Goal: Feedback & Contribution: Contribute content

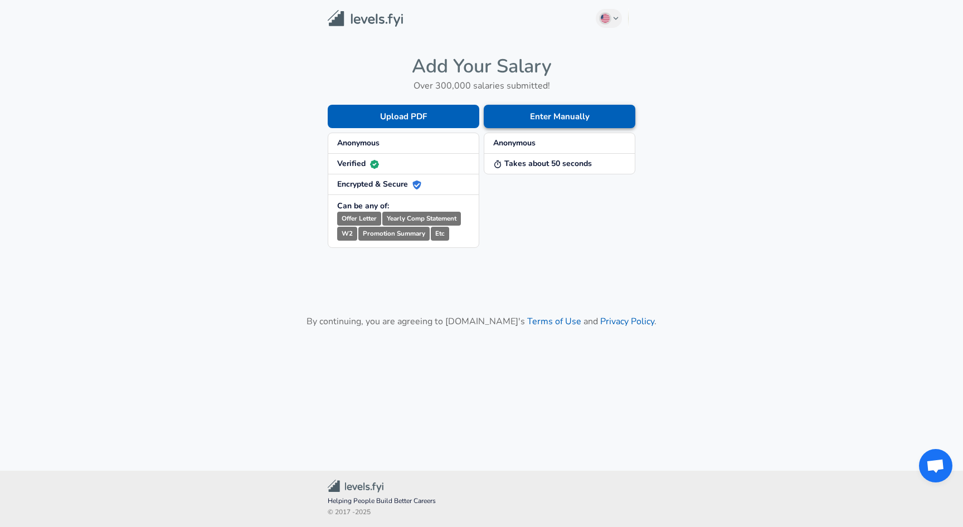
click at [542, 120] on button "Enter Manually" at bounding box center [560, 116] width 152 height 23
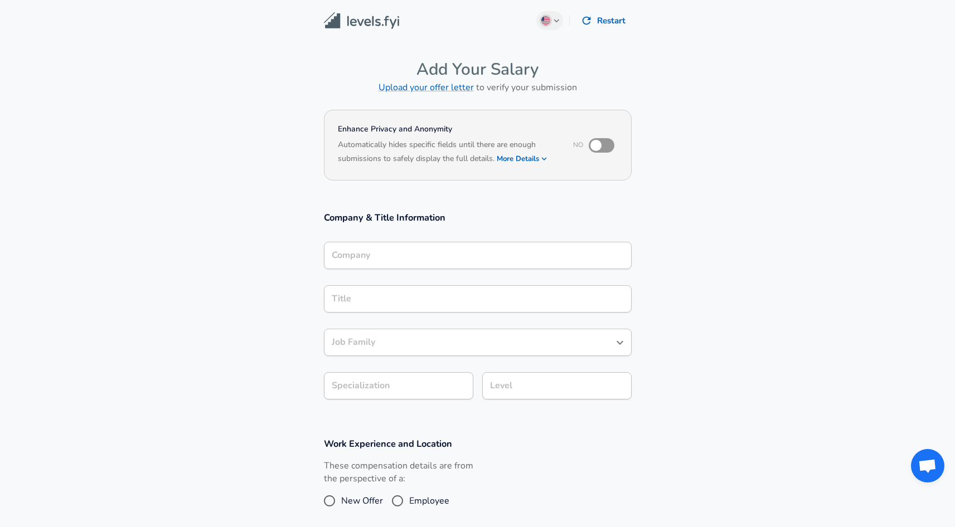
click at [419, 247] on input "Company" at bounding box center [478, 255] width 298 height 17
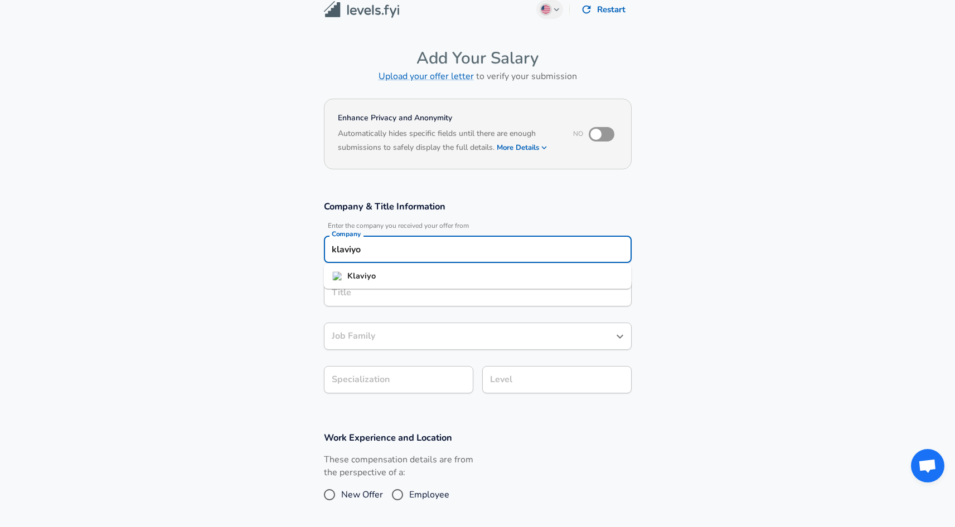
click at [384, 279] on li "Klaviyo" at bounding box center [478, 276] width 308 height 17
type input "Klaviyo"
click at [372, 288] on input "Title" at bounding box center [478, 292] width 298 height 17
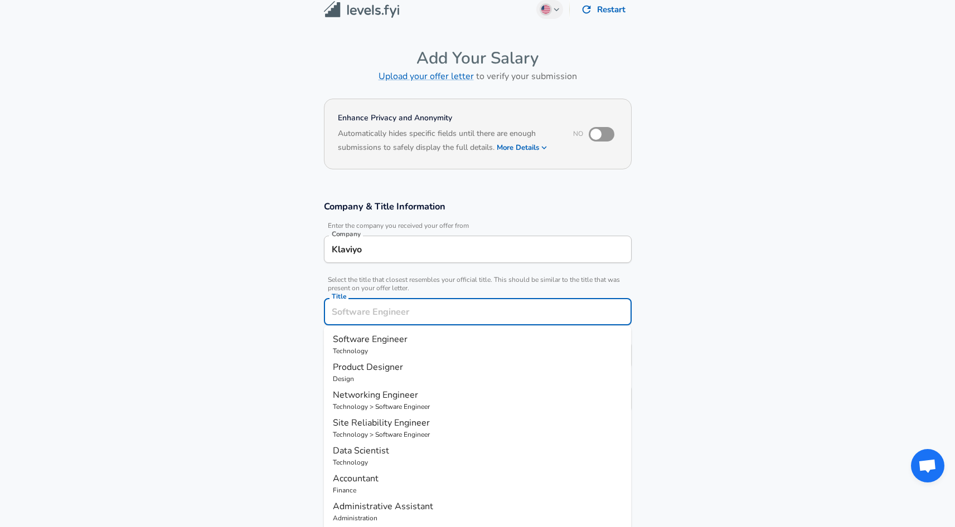
scroll to position [33, 0]
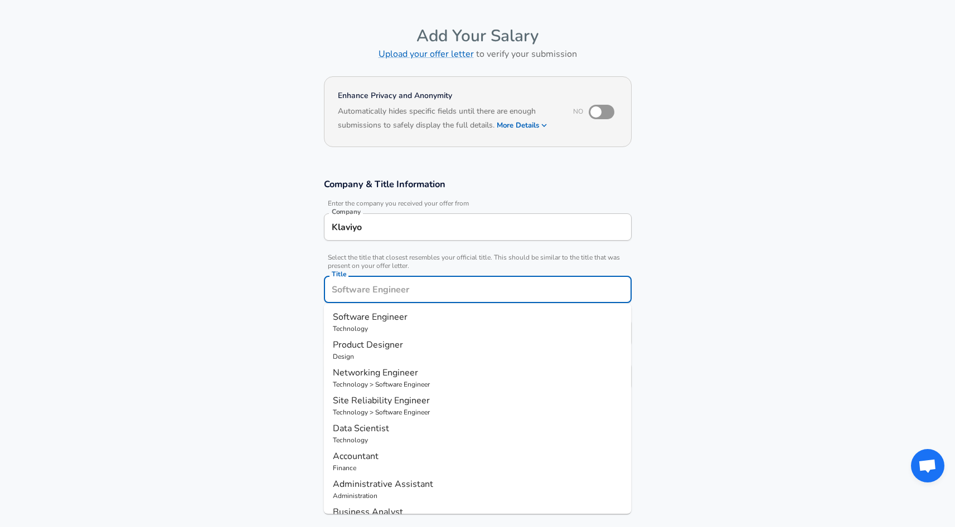
type input "p"
click at [399, 318] on strong "Manager" at bounding box center [385, 317] width 37 height 12
type input "Product Manager"
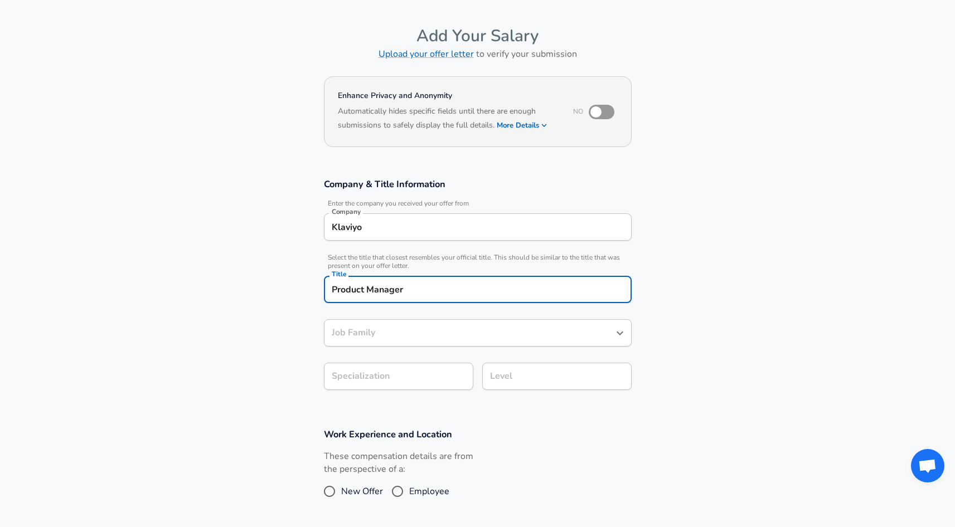
type input "Product Manager"
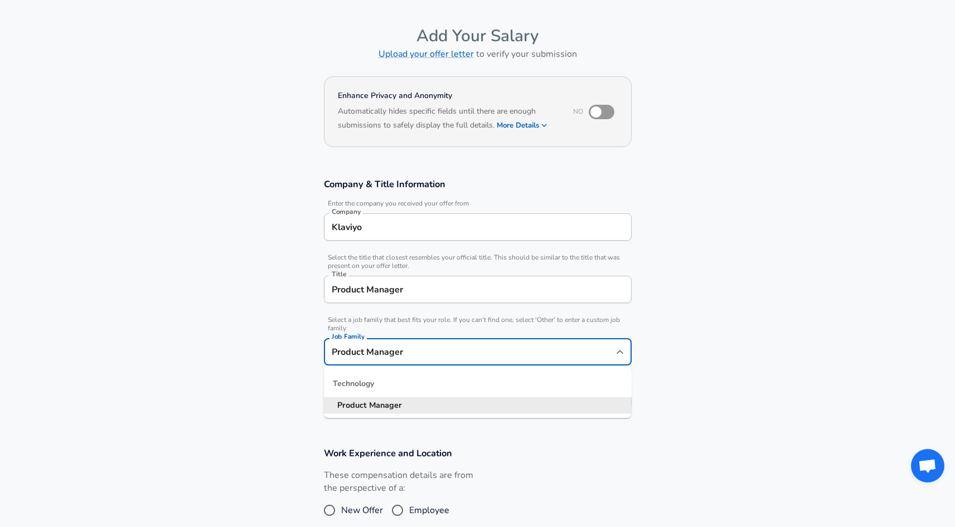
click at [434, 341] on div "Product Manager Job Family" at bounding box center [478, 351] width 308 height 27
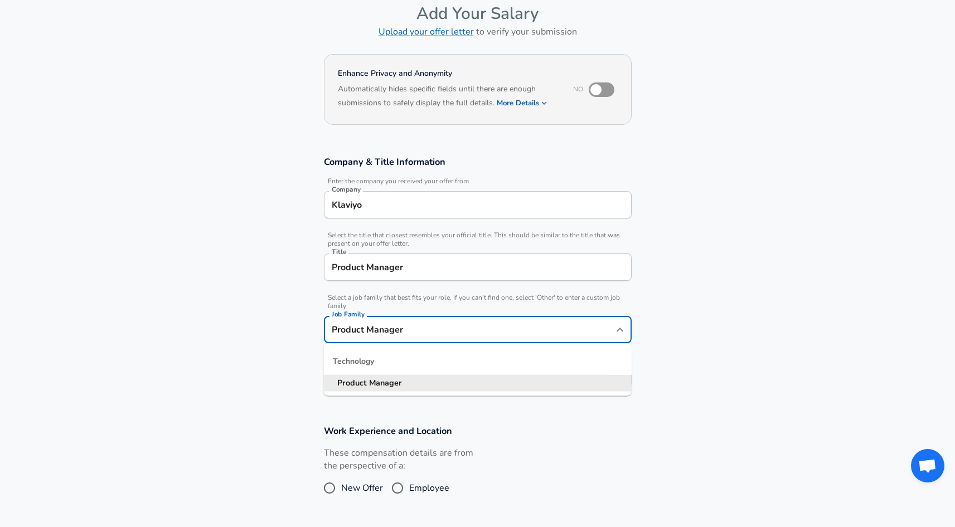
click at [716, 322] on section "Company & Title Information Enter the company you received your offer from Comp…" at bounding box center [477, 277] width 955 height 269
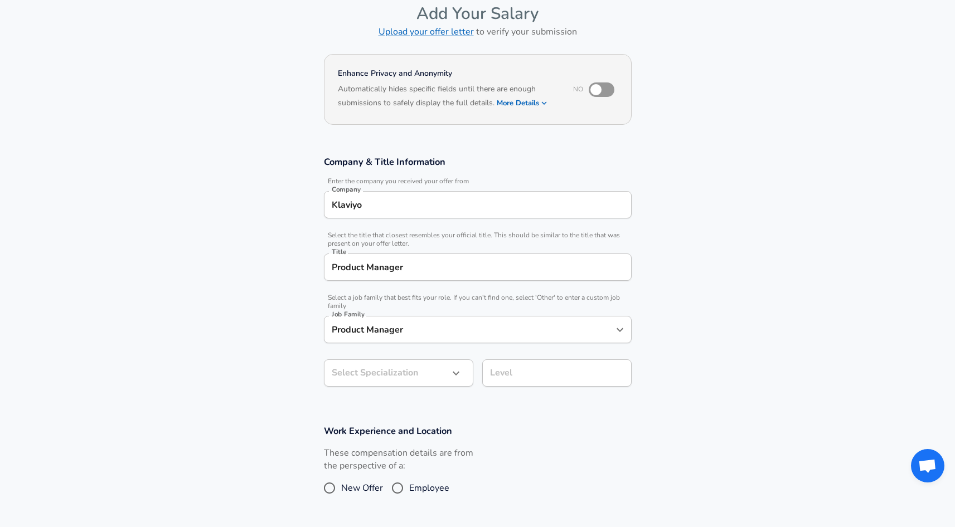
click at [446, 367] on body "English ([GEOGRAPHIC_DATA]) Change Restart Add Your Salary Upload your offer le…" at bounding box center [477, 207] width 955 height 527
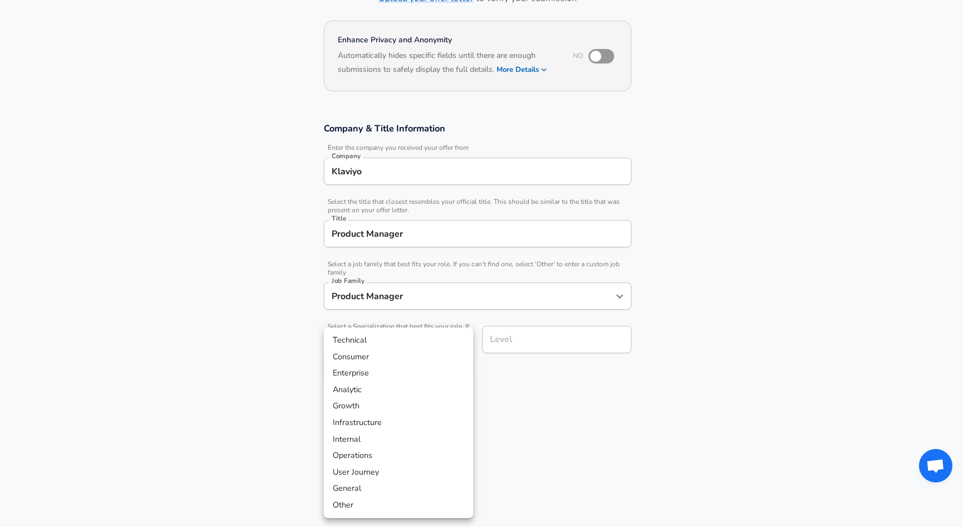
click at [702, 381] on div at bounding box center [481, 263] width 963 height 527
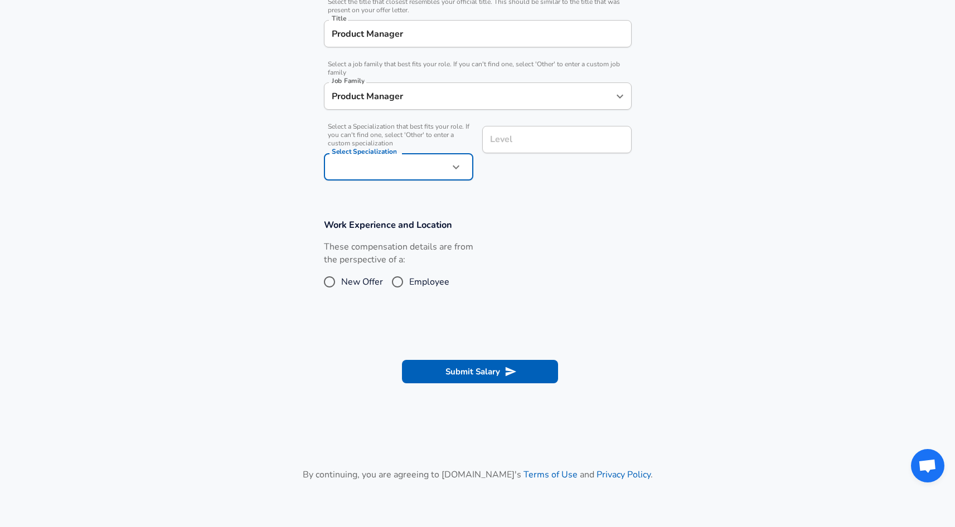
click at [563, 138] on input "Level" at bounding box center [556, 139] width 139 height 17
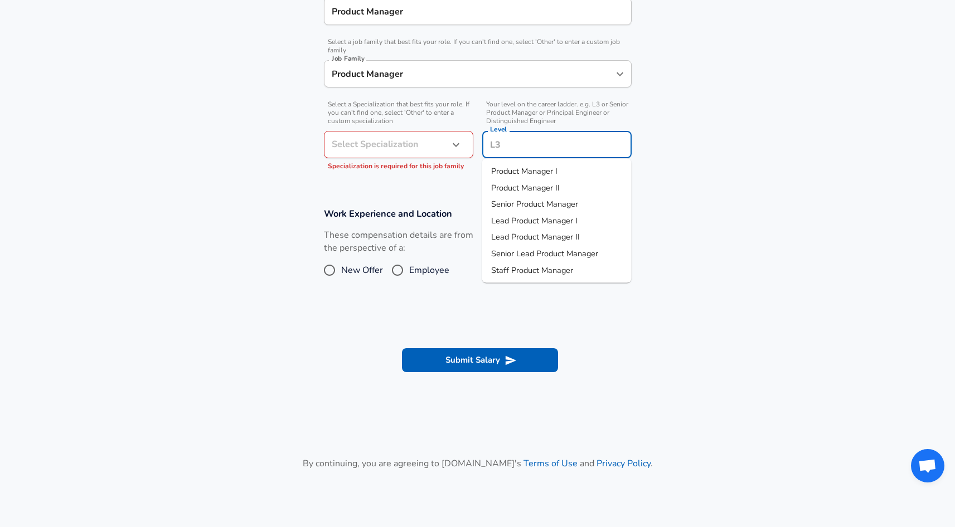
click at [582, 202] on li "Senior Product Manager" at bounding box center [556, 204] width 149 height 17
type input "Senior Product Manager"
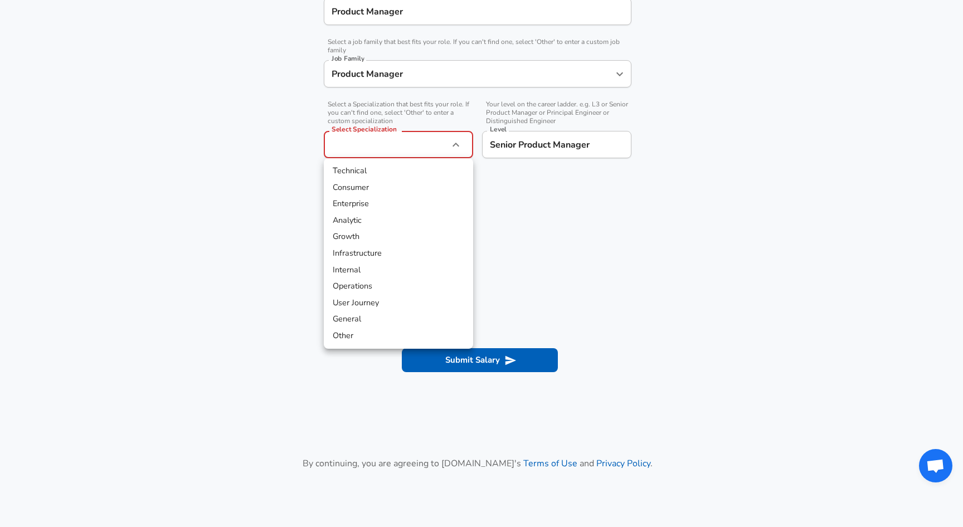
click at [566, 251] on div at bounding box center [481, 263] width 963 height 527
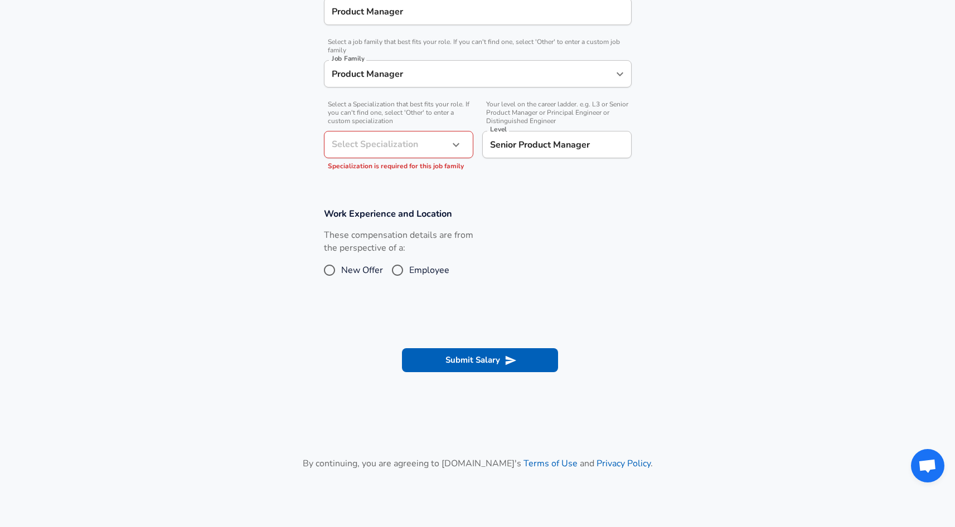
click at [567, 251] on div "These compensation details are from the perspective of a: New Offer Employee" at bounding box center [473, 258] width 317 height 59
click at [412, 270] on span "Employee" at bounding box center [429, 270] width 40 height 13
click at [409, 270] on input "Employee" at bounding box center [397, 270] width 23 height 18
radio input "true"
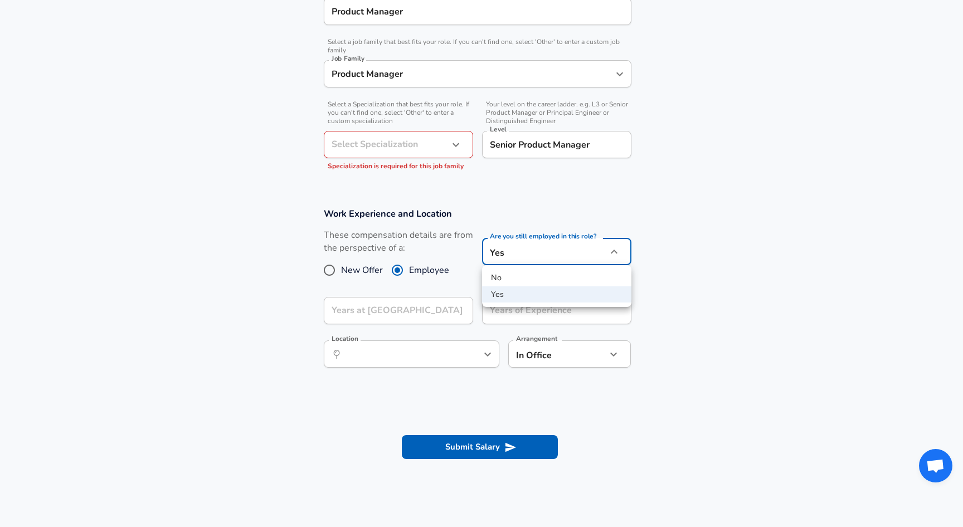
click at [553, 252] on div at bounding box center [481, 263] width 963 height 527
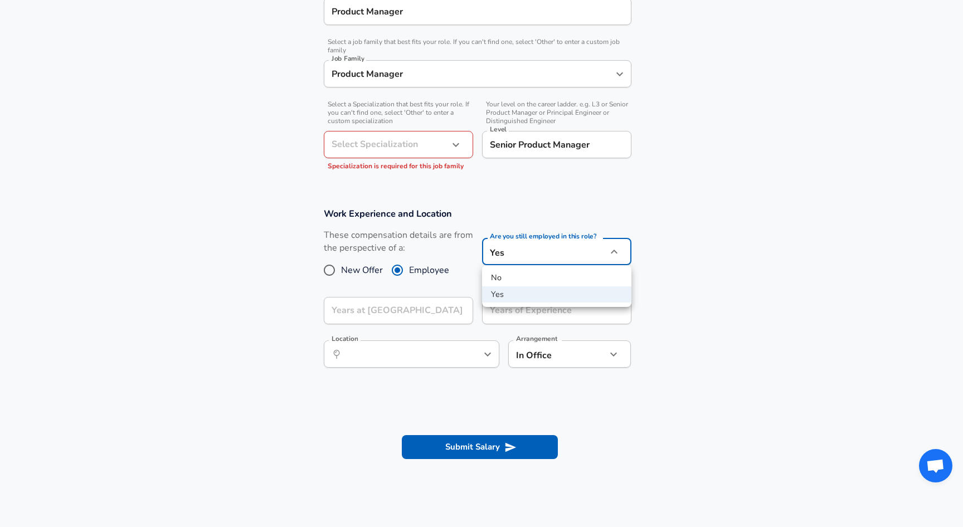
click at [520, 288] on li "Yes" at bounding box center [556, 294] width 149 height 17
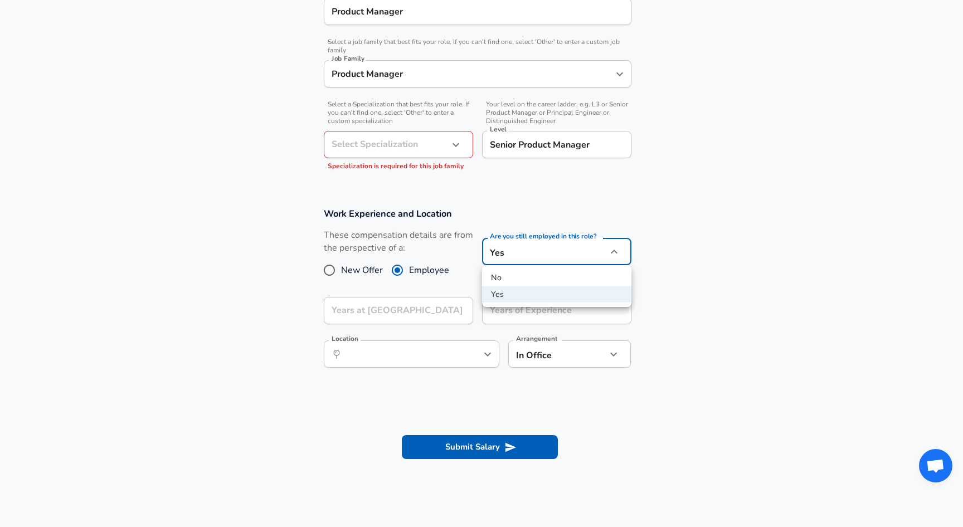
click at [426, 318] on div at bounding box center [481, 263] width 963 height 527
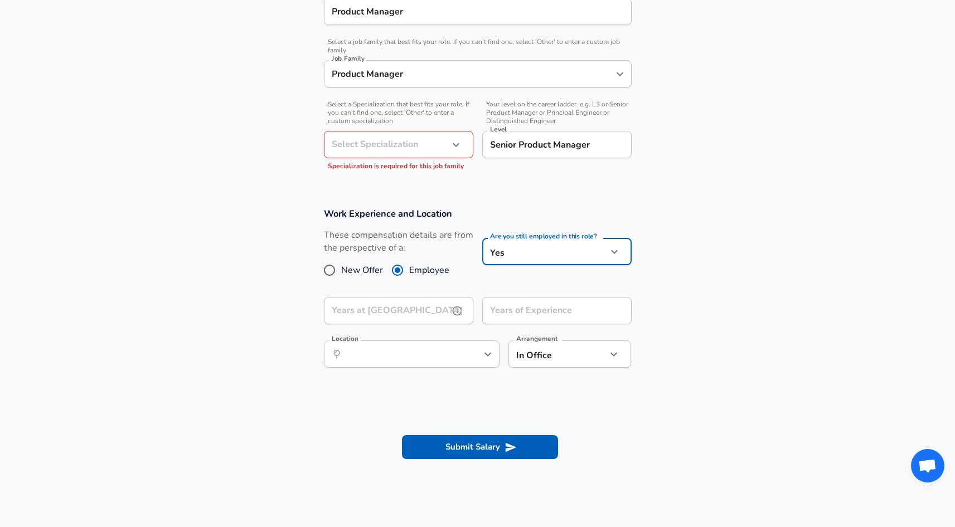
click at [408, 315] on input "Years at [GEOGRAPHIC_DATA]" at bounding box center [386, 310] width 125 height 27
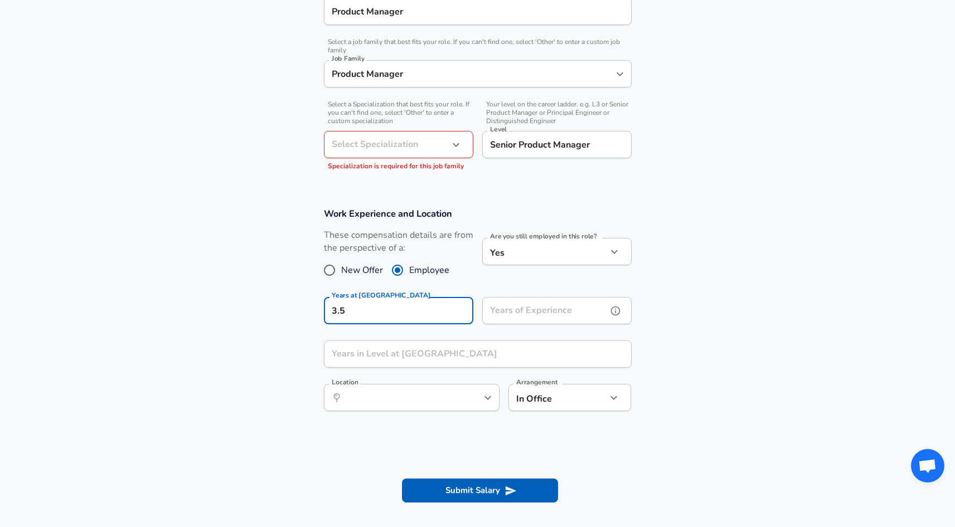
click at [556, 323] on input "Years of Experience" at bounding box center [544, 310] width 125 height 27
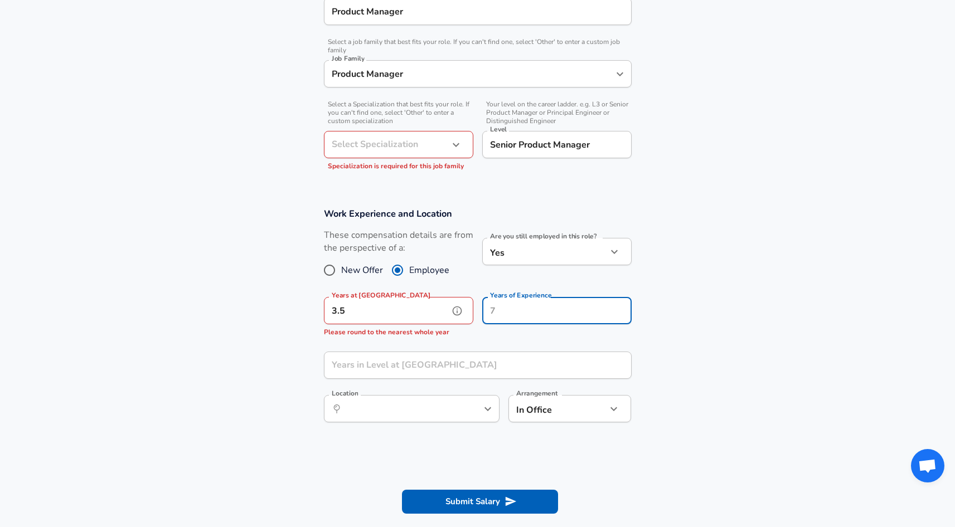
click at [414, 309] on input "3.5" at bounding box center [386, 310] width 125 height 27
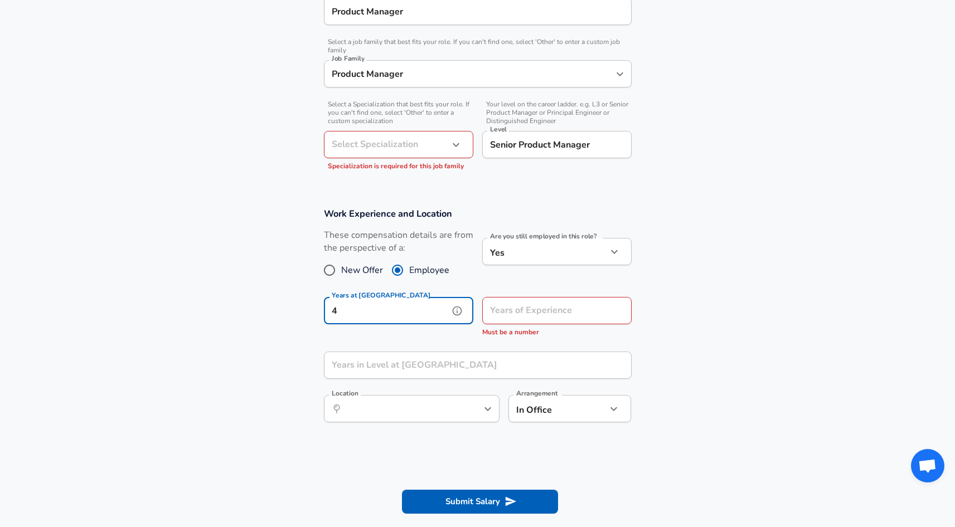
type input "4"
click at [539, 313] on input "Years of Experience" at bounding box center [544, 310] width 125 height 27
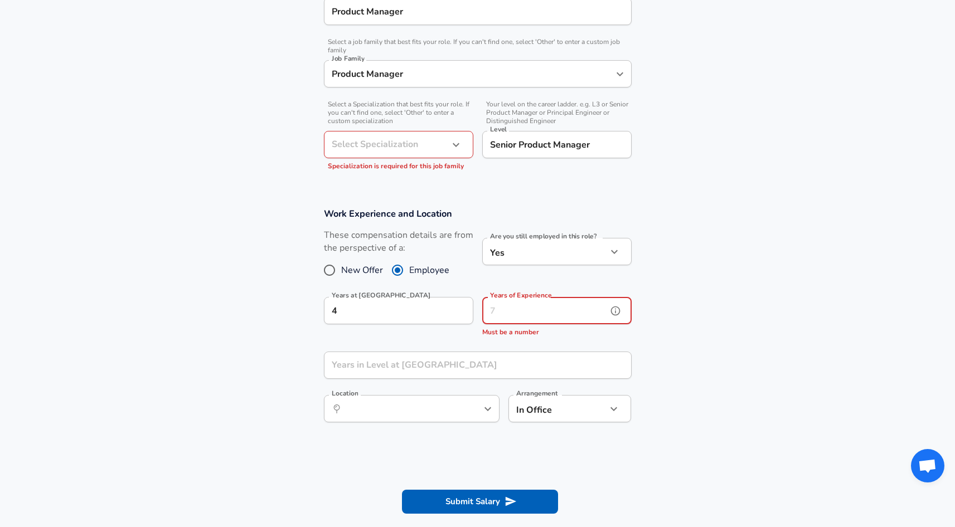
click at [578, 309] on input "Years of Experience" at bounding box center [544, 310] width 125 height 27
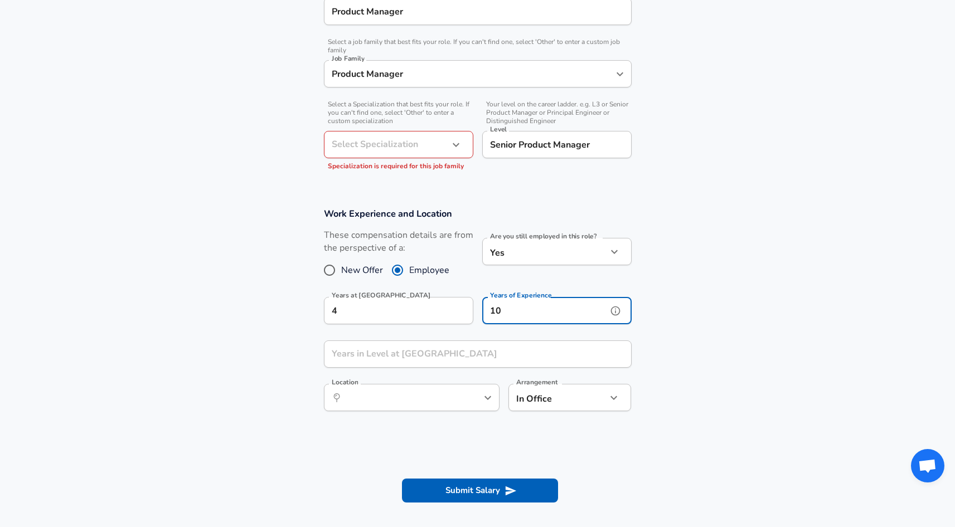
type input "10"
click at [421, 364] on input "Years in Level at [GEOGRAPHIC_DATA]" at bounding box center [465, 353] width 283 height 27
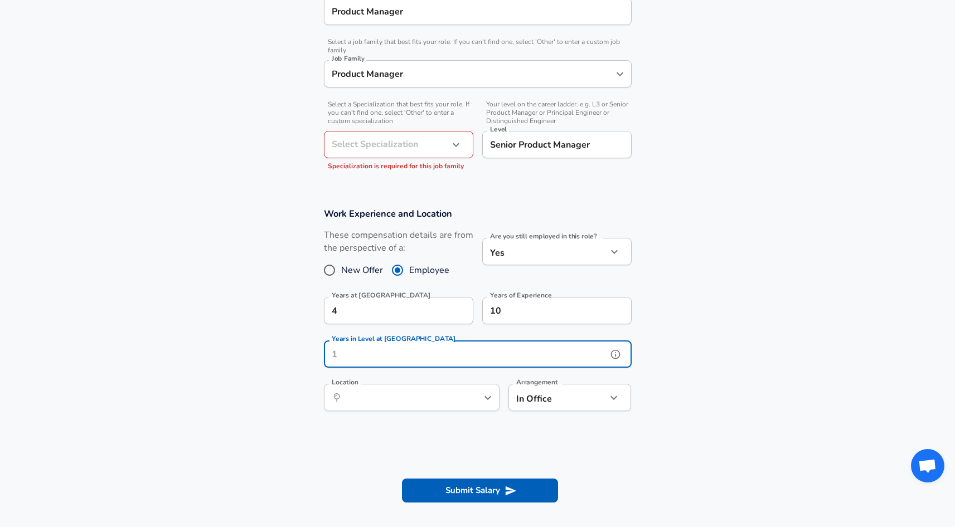
click at [421, 362] on input "Years in Level at [GEOGRAPHIC_DATA]" at bounding box center [465, 353] width 283 height 27
type input "4"
click at [456, 400] on input "Location" at bounding box center [399, 397] width 114 height 17
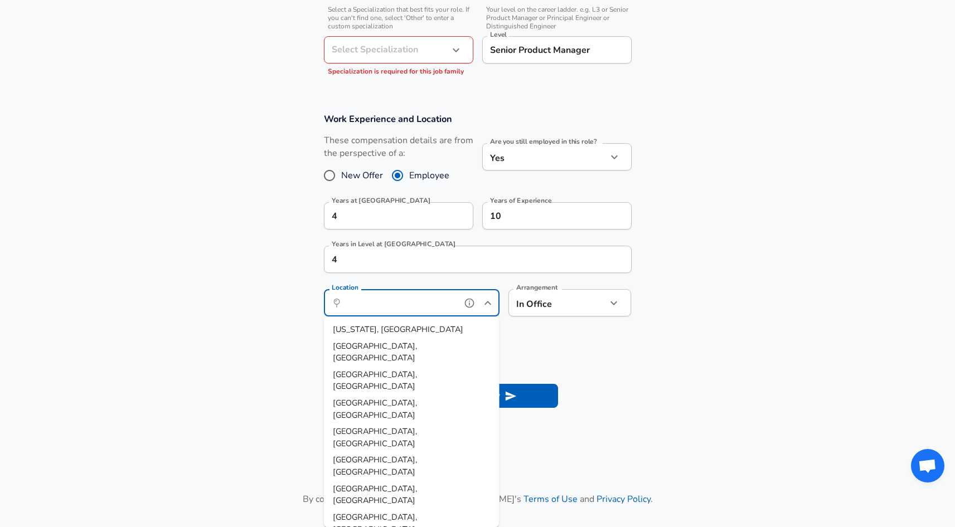
scroll to position [408, 0]
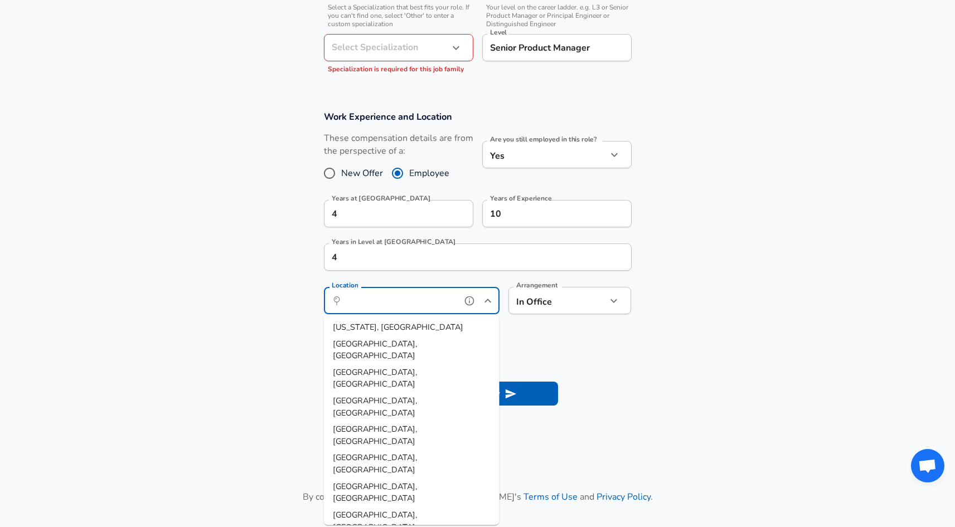
type input "[GEOGRAPHIC_DATA], [GEOGRAPHIC_DATA]"
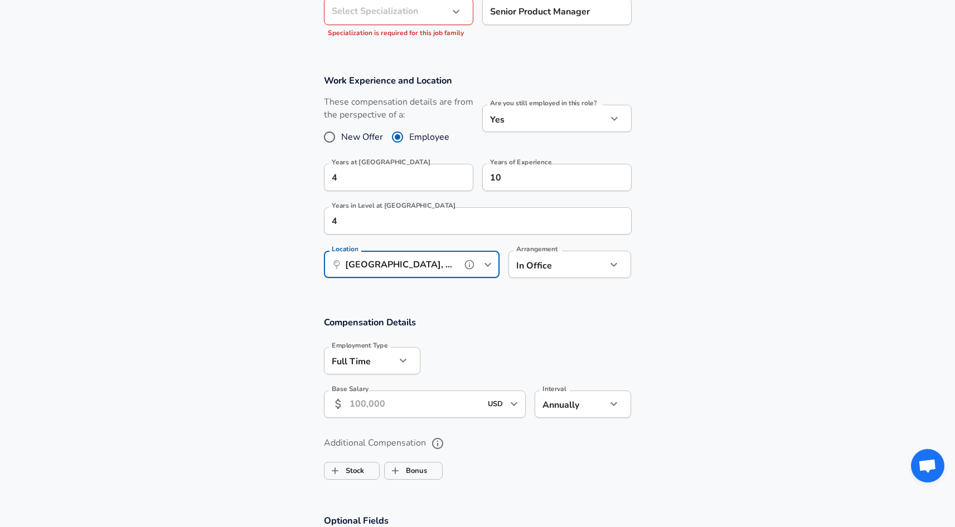
scroll to position [446, 0]
click at [413, 401] on input "Base Salary" at bounding box center [415, 403] width 132 height 27
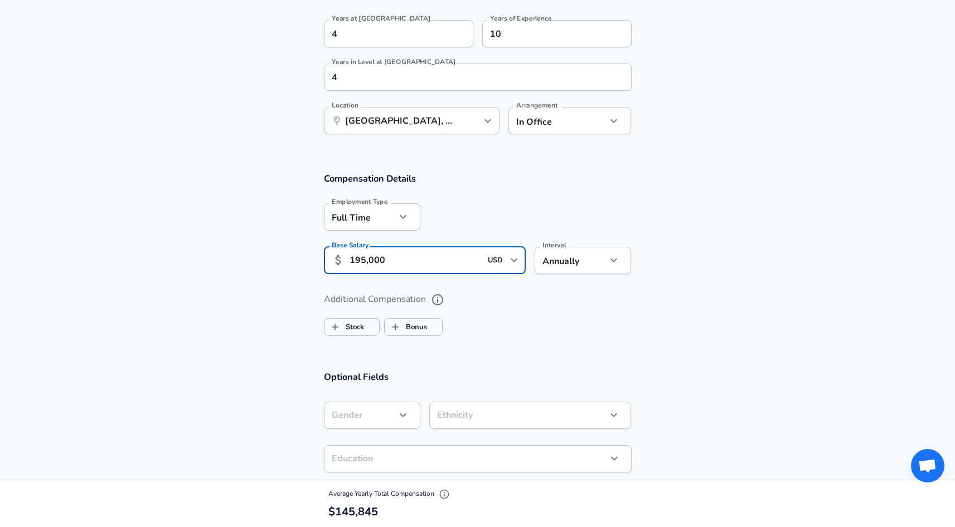
scroll to position [593, 0]
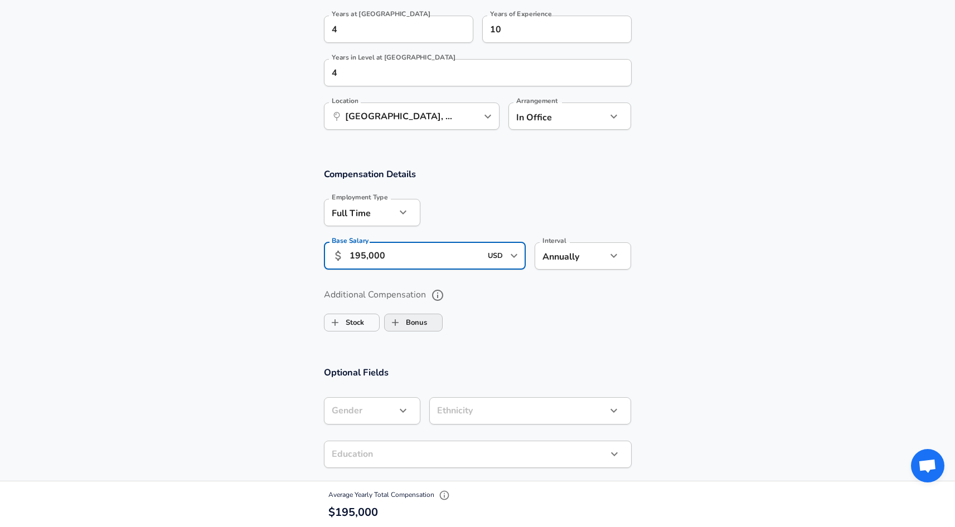
type input "195,000"
click at [396, 325] on input "Bonus" at bounding box center [395, 322] width 21 height 21
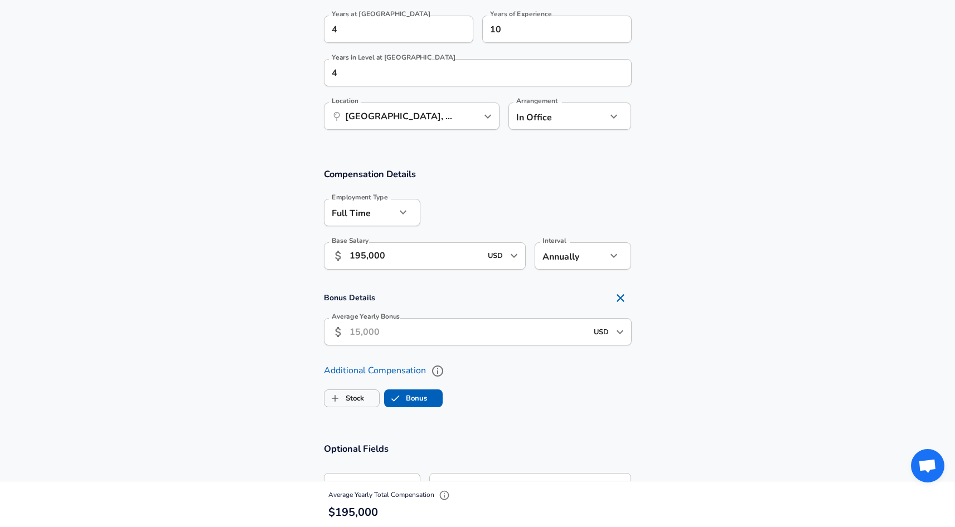
checkbox input "true"
click at [421, 333] on input "Average Yearly Bonus" at bounding box center [467, 331] width 237 height 27
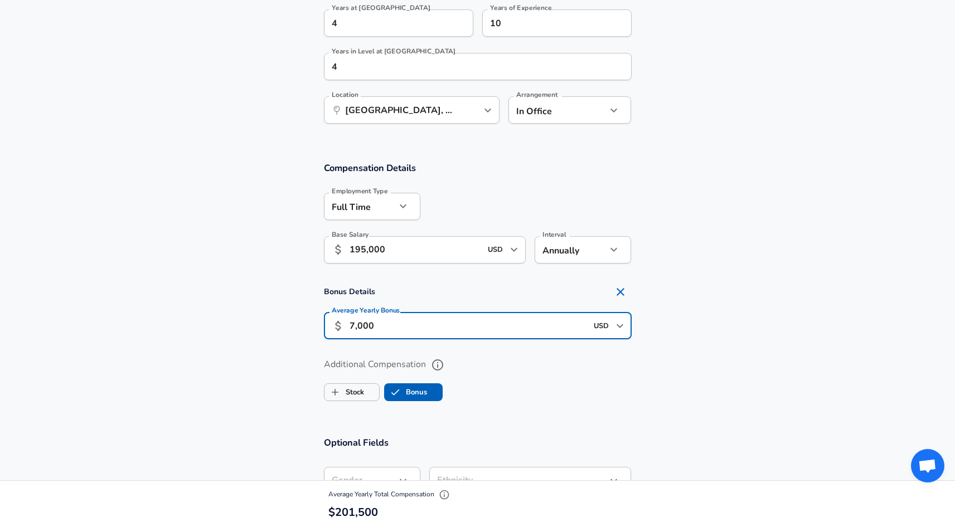
scroll to position [615, 0]
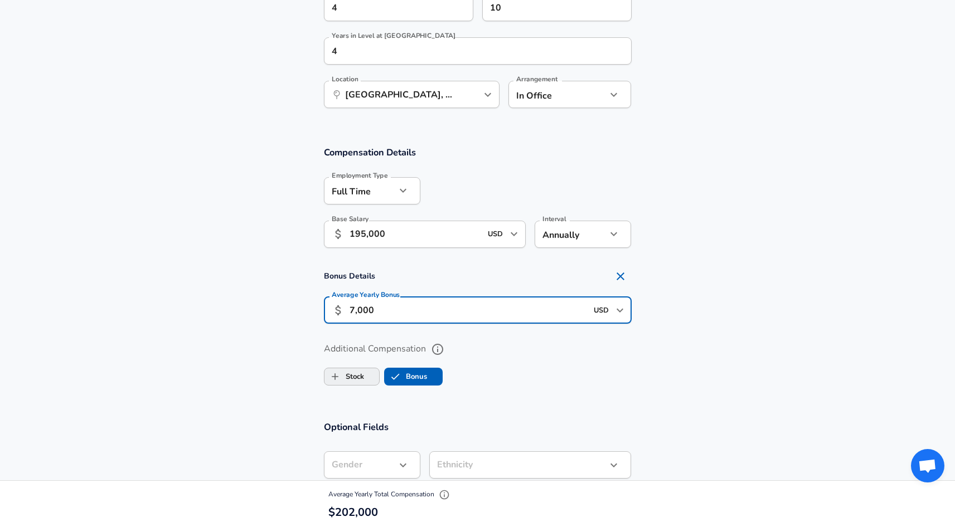
type input "7,000"
click at [363, 371] on label "Stock" at bounding box center [344, 376] width 40 height 21
checkbox input "true"
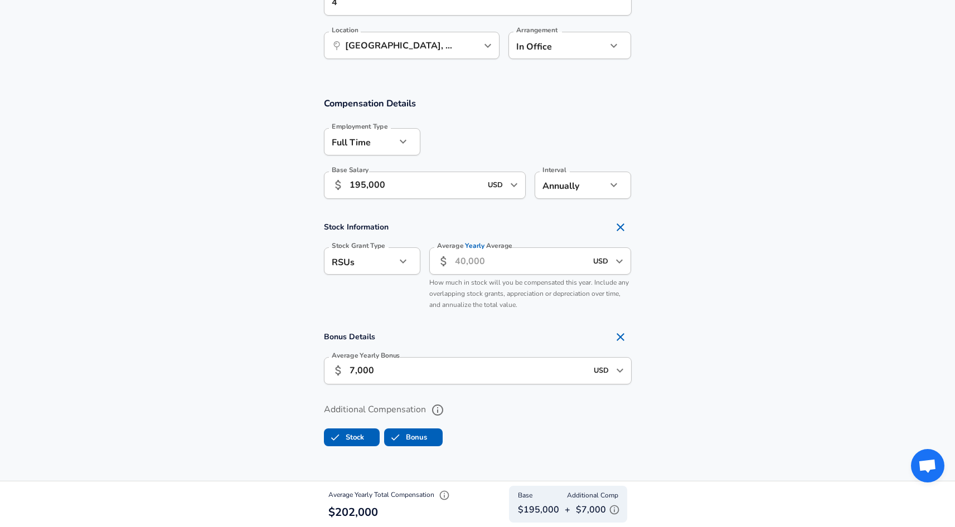
scroll to position [683, 0]
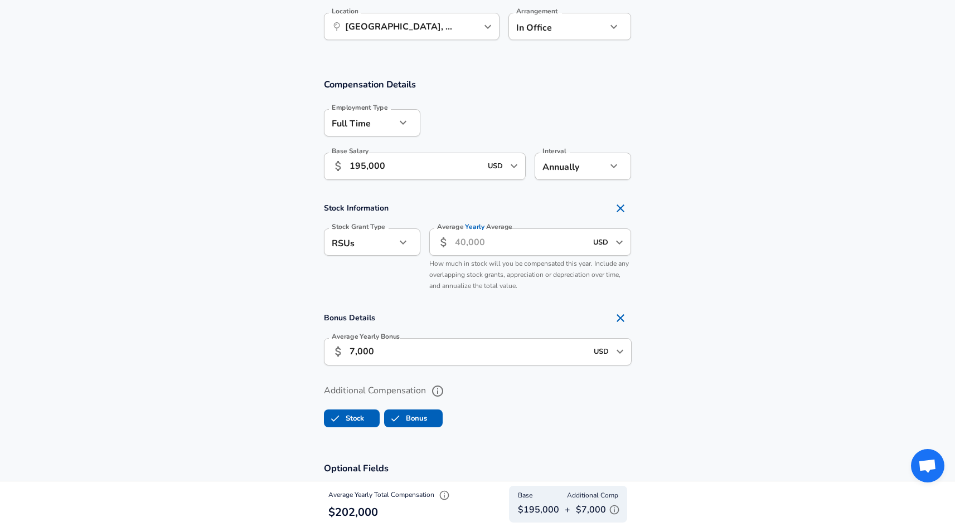
drag, startPoint x: 473, startPoint y: 241, endPoint x: 485, endPoint y: 246, distance: 13.2
click at [473, 241] on input "Average Yearly Average" at bounding box center [521, 241] width 132 height 27
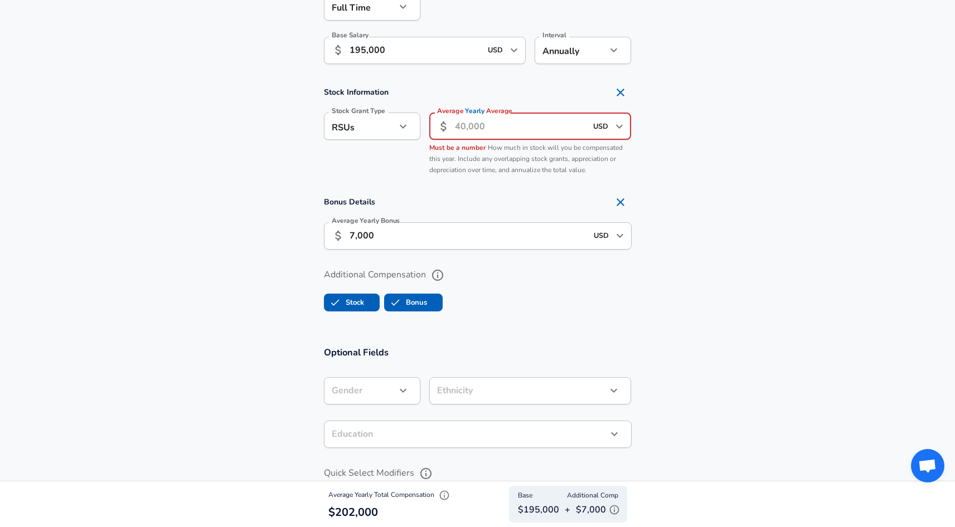
scroll to position [797, 0]
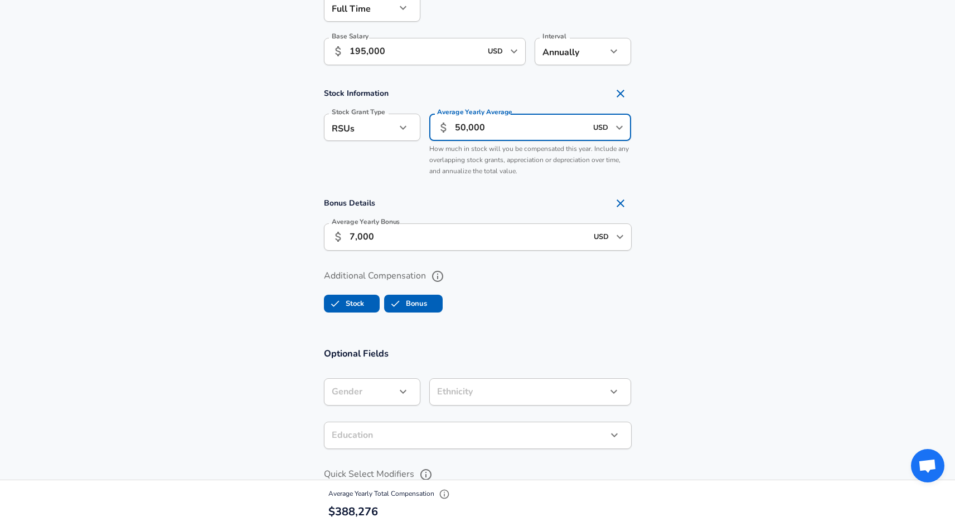
type input "50,000"
click at [734, 216] on section "Bonus Details Average Yearly Bonus ​ 7,000 USD ​ Average Yearly Bonus" at bounding box center [477, 225] width 955 height 66
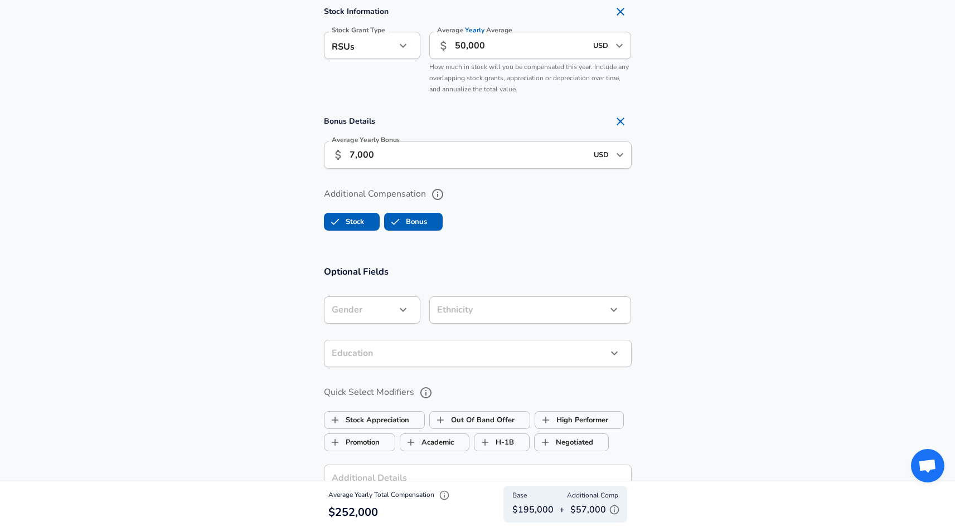
scroll to position [884, 0]
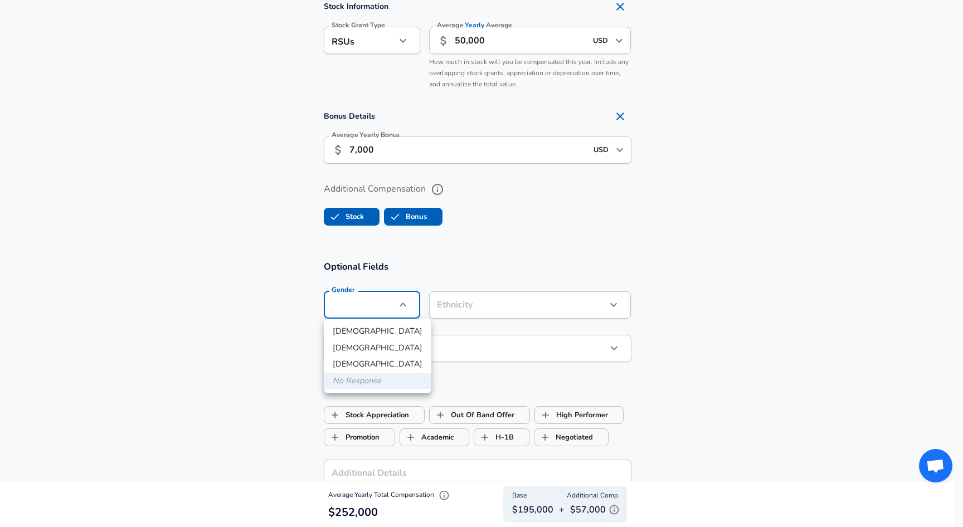
click at [353, 334] on li "[DEMOGRAPHIC_DATA]" at bounding box center [378, 331] width 108 height 17
type input "[DEMOGRAPHIC_DATA]"
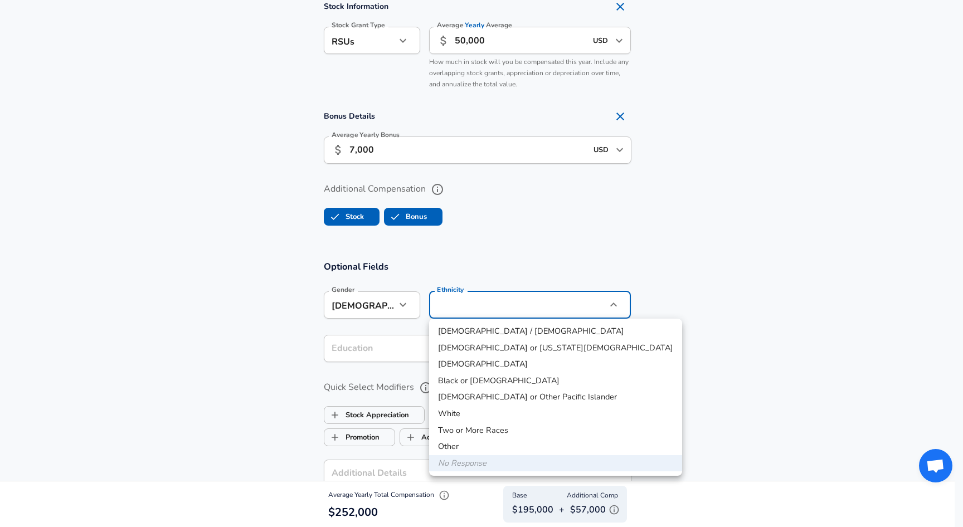
drag, startPoint x: 474, startPoint y: 363, endPoint x: 459, endPoint y: 364, distance: 14.5
click at [474, 362] on li "[DEMOGRAPHIC_DATA]" at bounding box center [555, 364] width 253 height 17
type input "[DEMOGRAPHIC_DATA]"
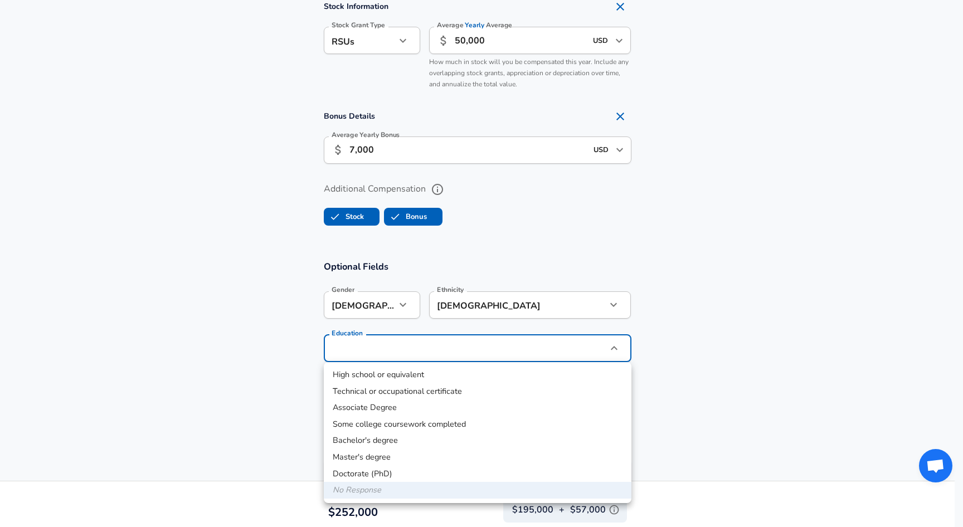
click at [373, 458] on li "Master's degree" at bounding box center [478, 457] width 308 height 17
type input "Masters degree"
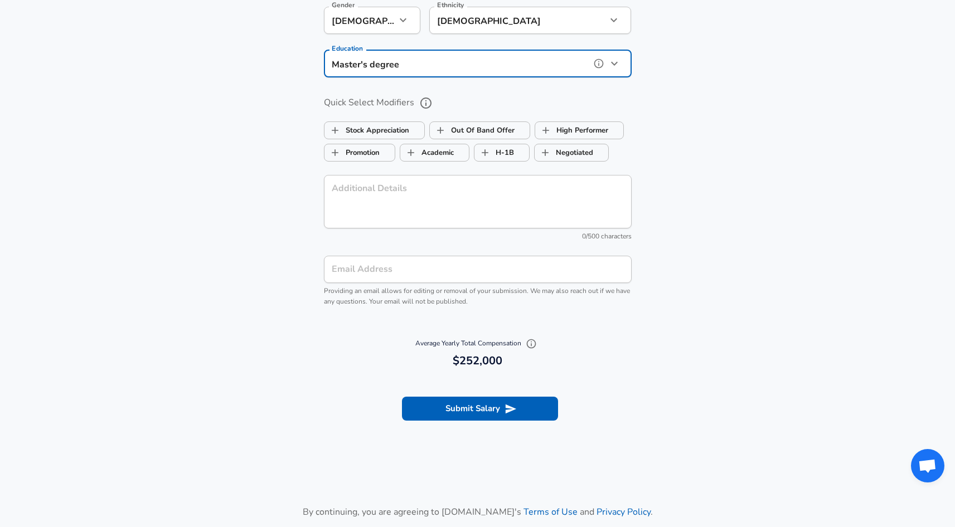
scroll to position [1170, 0]
click at [439, 266] on input "Email Address" at bounding box center [478, 268] width 308 height 27
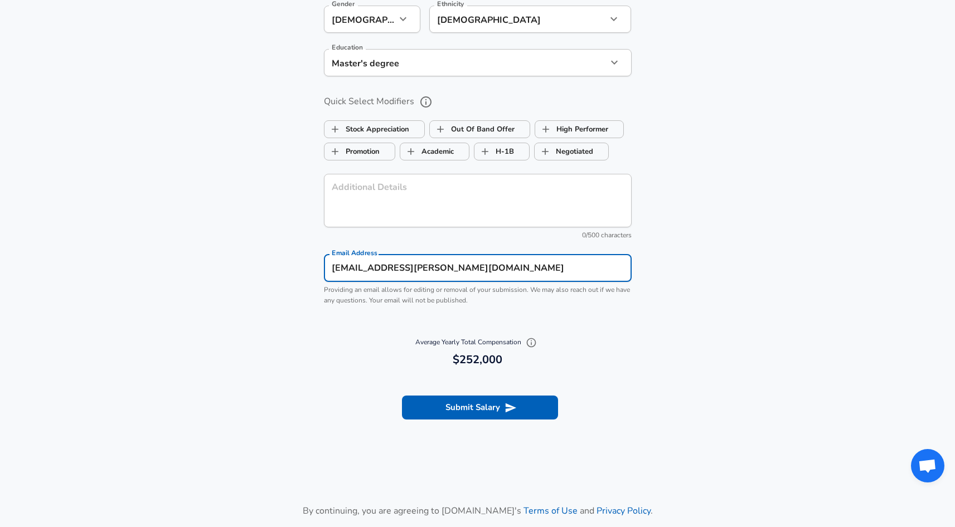
type input "[EMAIL_ADDRESS][PERSON_NAME][DOMAIN_NAME]"
click at [640, 342] on div "Average Yearly Total Compensation 252,000 $252,000" at bounding box center [477, 352] width 334 height 46
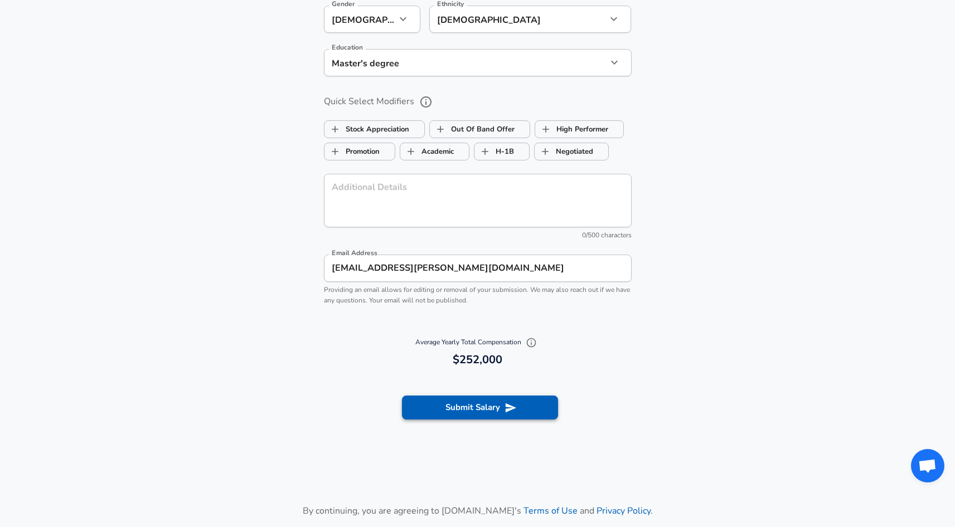
click at [523, 403] on button "Submit Salary" at bounding box center [480, 407] width 156 height 23
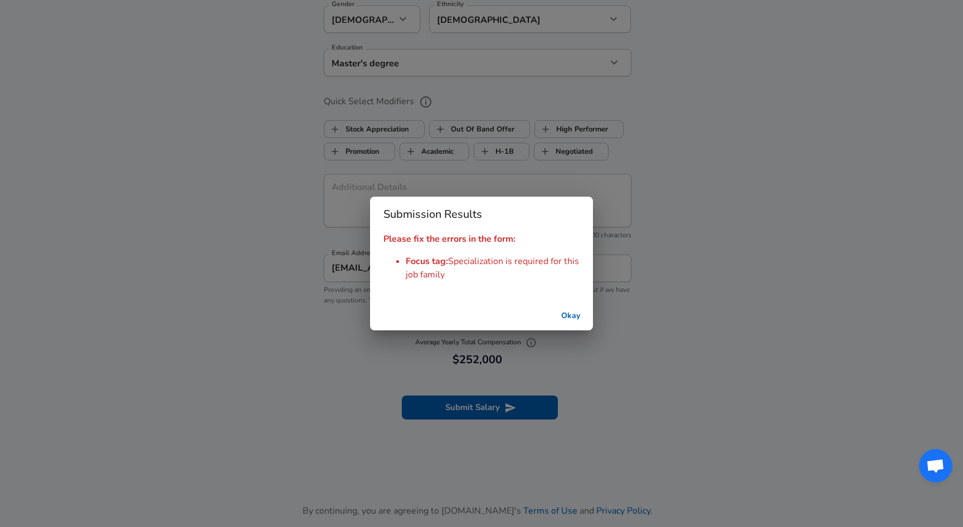
click at [560, 319] on button "Okay" at bounding box center [571, 316] width 36 height 21
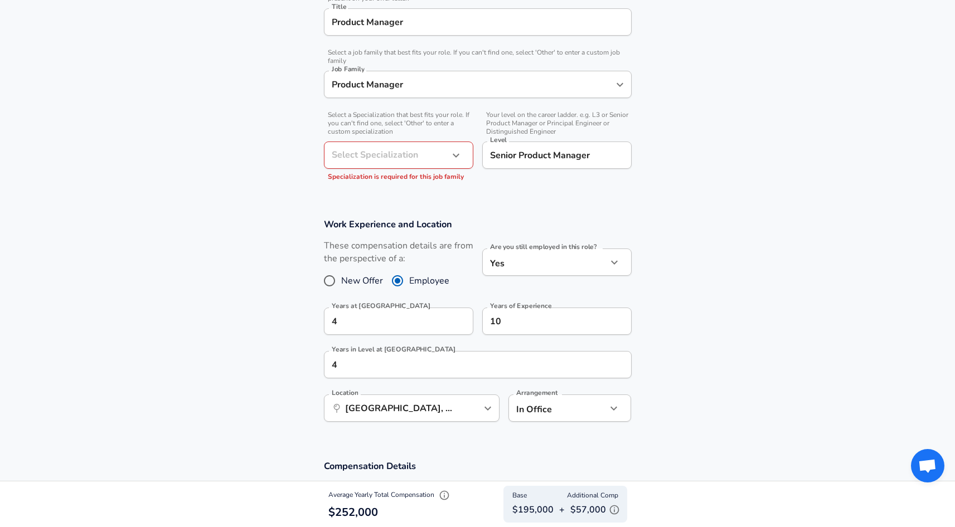
scroll to position [295, 0]
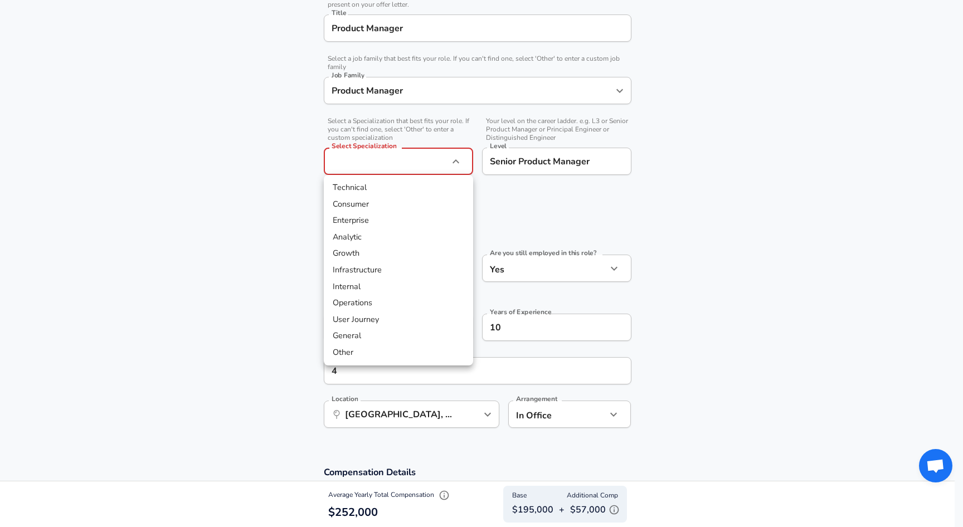
click at [377, 200] on li "Consumer" at bounding box center [398, 204] width 149 height 17
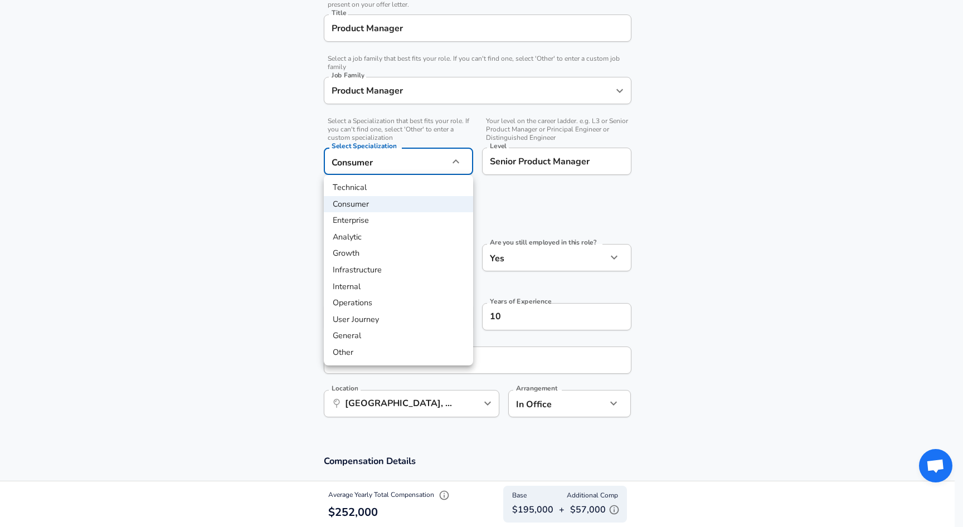
click at [383, 330] on li "General" at bounding box center [398, 336] width 149 height 17
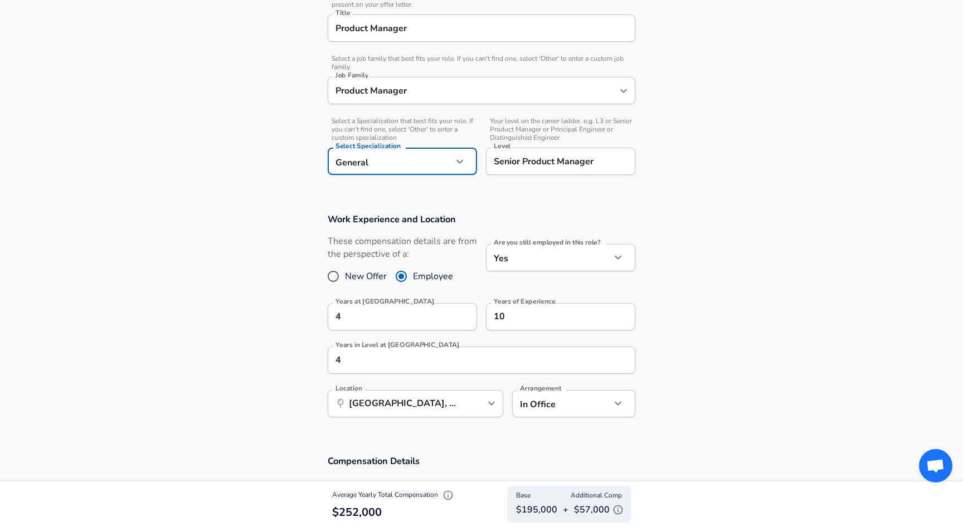
type input "General"
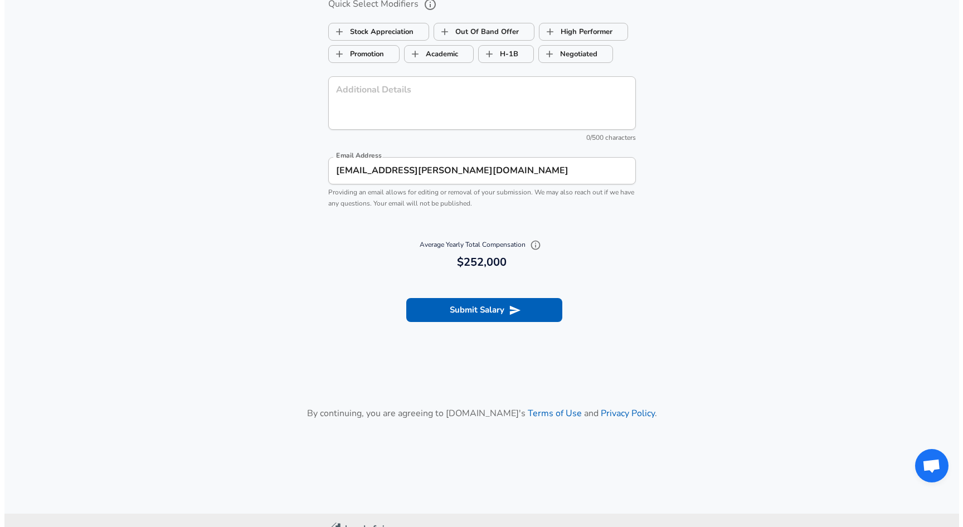
scroll to position [1299, 0]
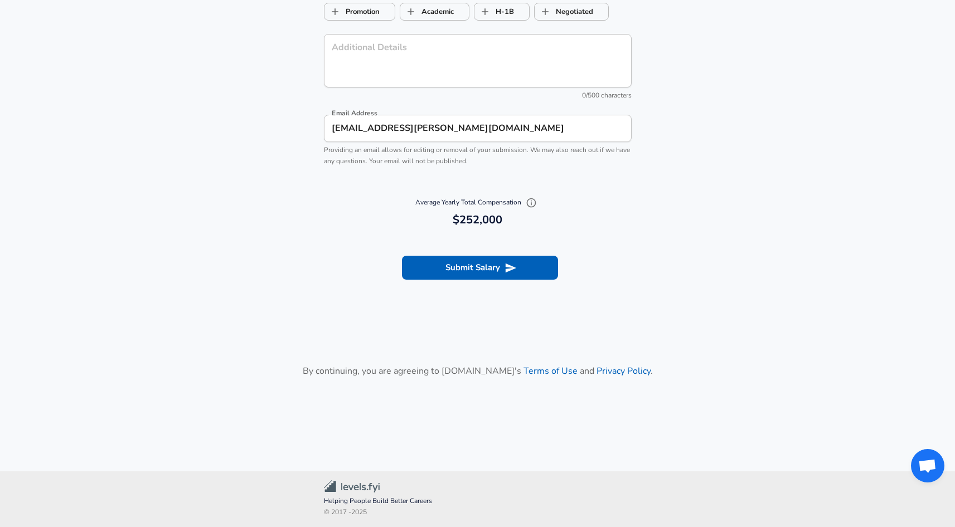
click at [509, 266] on icon "submit" at bounding box center [510, 267] width 11 height 9
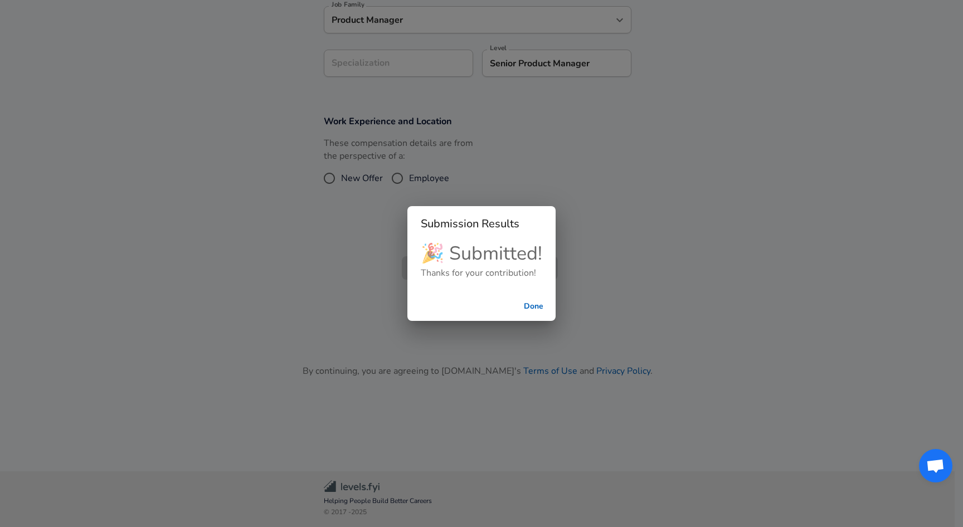
scroll to position [323, 0]
